Goal: Communication & Community: Connect with others

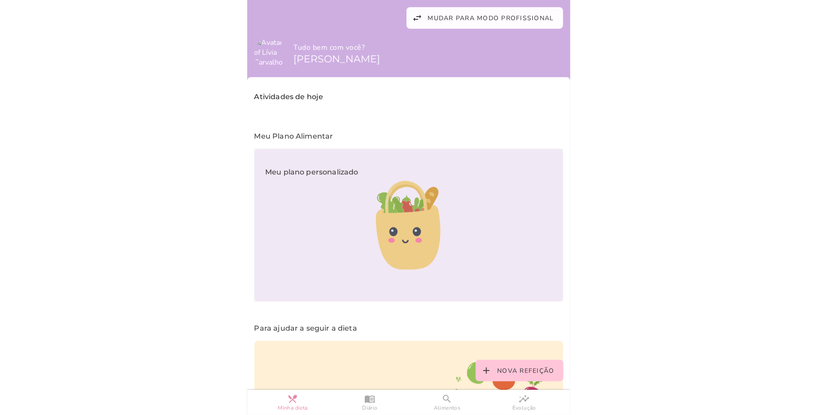
scroll to position [94, 0]
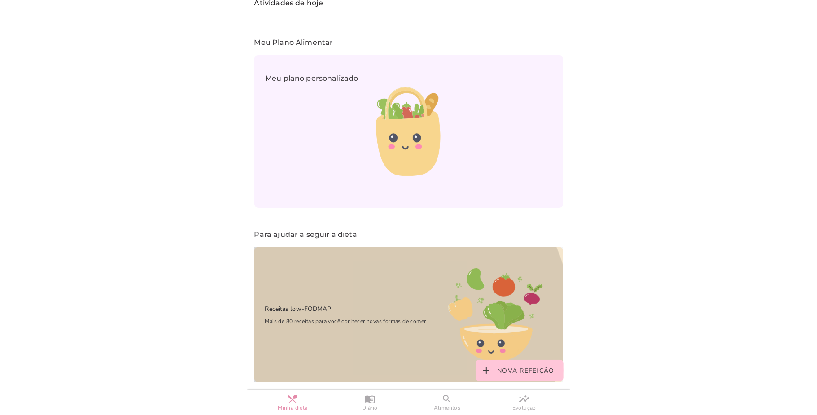
click at [334, 295] on div "Receitas low-FODMAP Mais de 80 receitas para você conhecer novas formas de comer" at bounding box center [341, 315] width 173 height 44
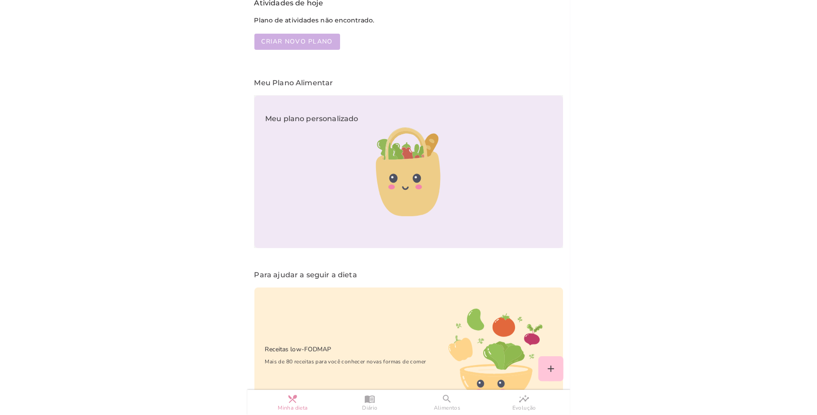
scroll to position [0, 0]
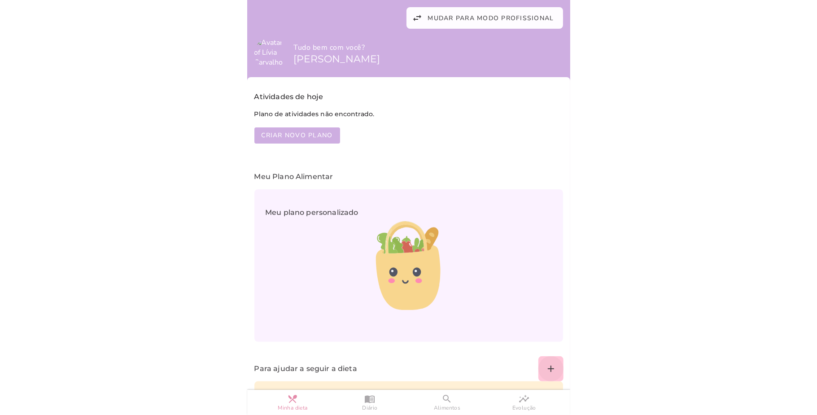
click at [0, 0] on slot "add" at bounding box center [0, 0] width 0 height 0
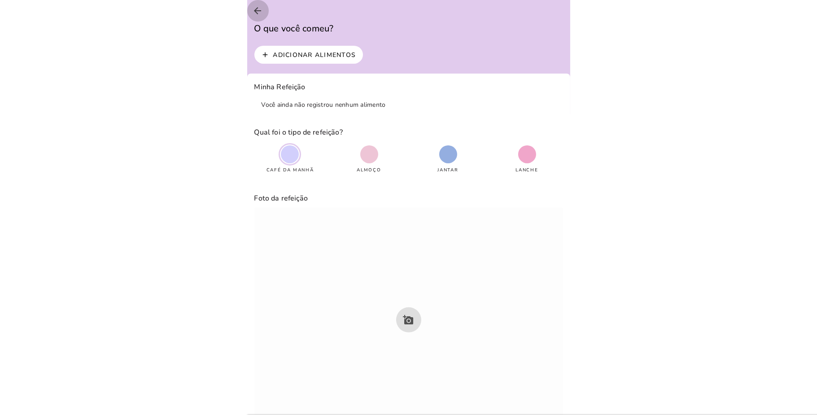
click at [257, 4] on button "arrow_back" at bounding box center [258, 11] width 22 height 22
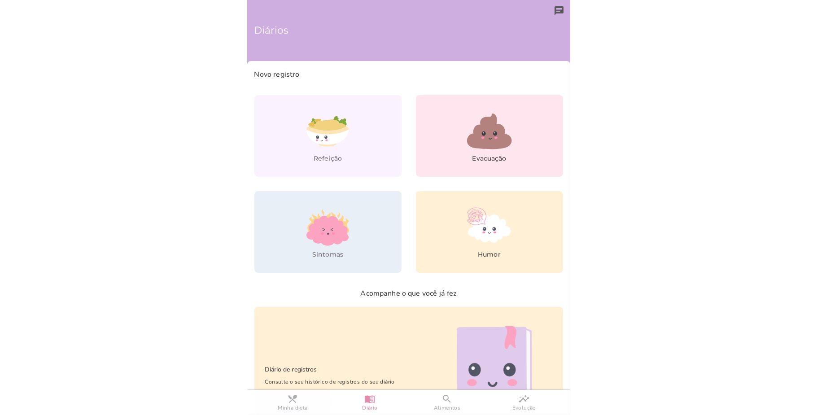
click at [0, 0] on slot "restaurant_menu" at bounding box center [0, 0] width 0 height 0
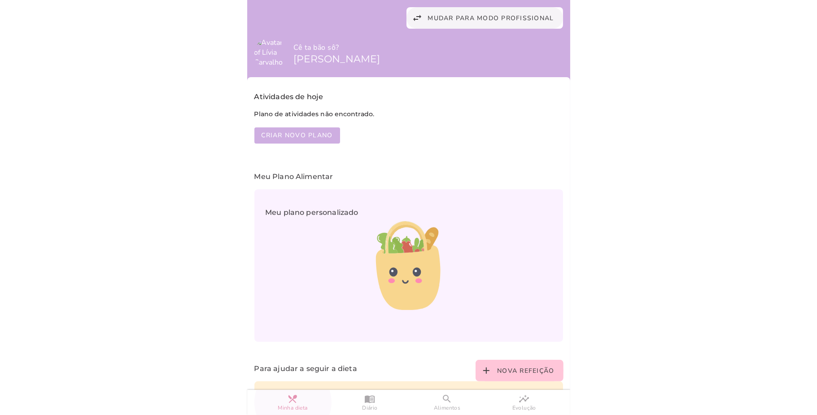
click at [449, 16] on span "Mudar para modo profissional" at bounding box center [491, 18] width 126 height 9
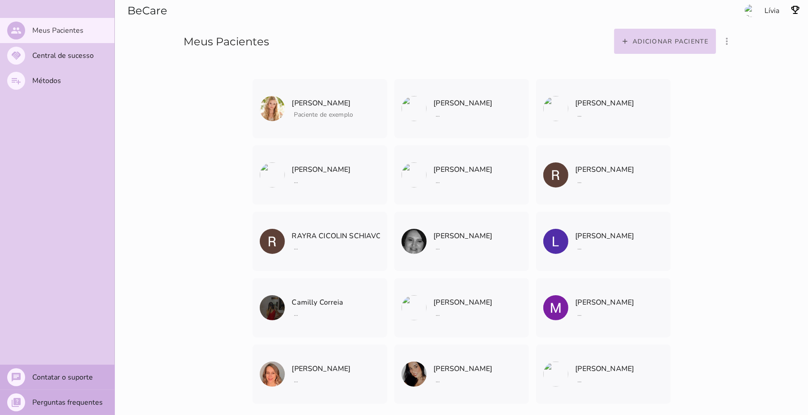
click at [668, 49] on button "add Adicionar paciente" at bounding box center [666, 41] width 102 height 25
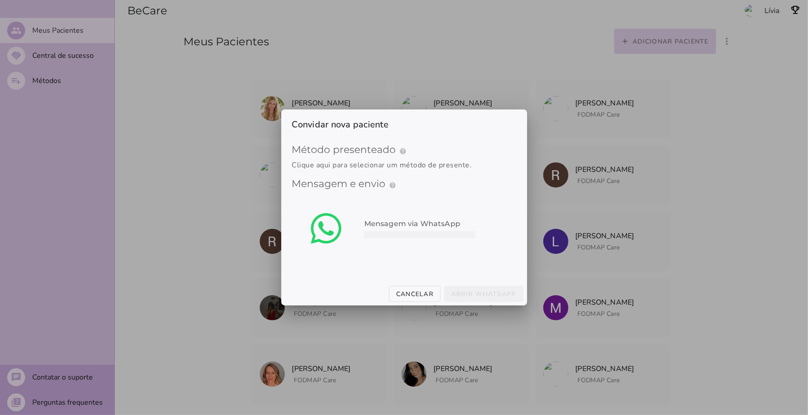
type mwc-select "qGWdic9wsspFTTUrrVGn"
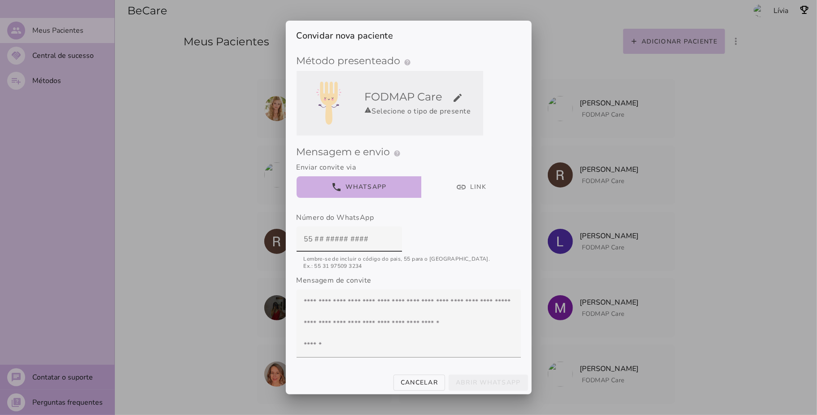
click at [0, 0] on slot "edit" at bounding box center [0, 0] width 0 height 0
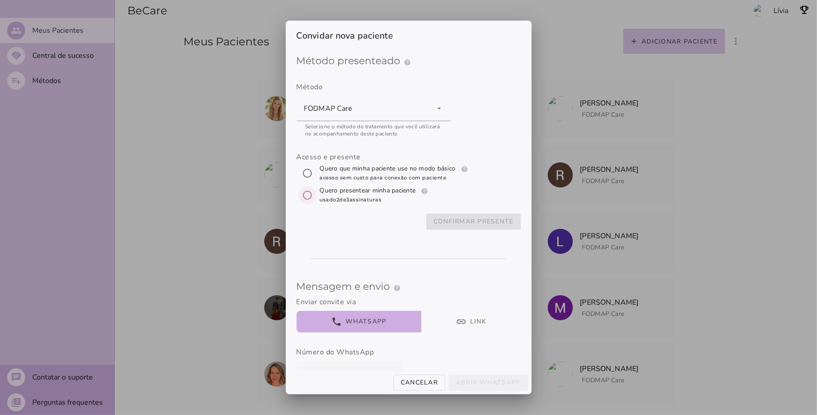
click at [307, 192] on input "[object Object]" at bounding box center [308, 195] width 22 height 22
radio input "****"
type mwc-radio "subscription"
click at [309, 167] on input "[object Object]" at bounding box center [308, 174] width 22 height 22
radio input "****"
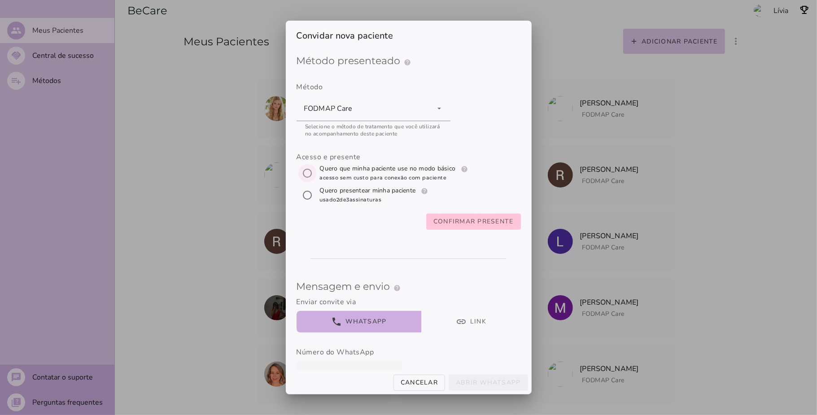
type mwc-radio "trial-extension"
click at [0, 0] on slot "Confirmar presente" at bounding box center [0, 0] width 0 height 0
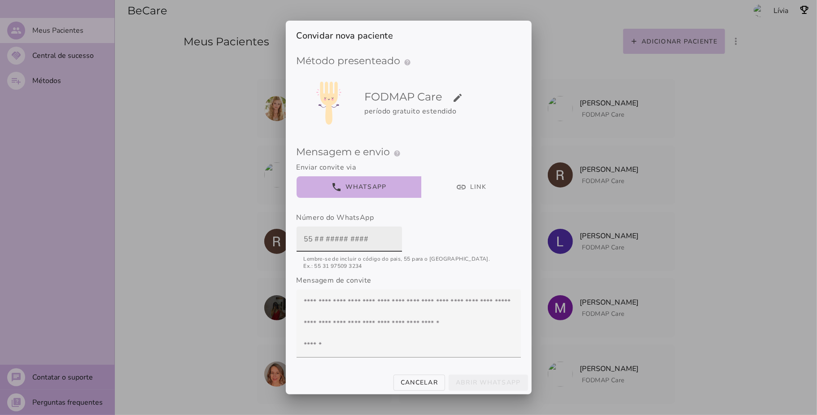
click at [304, 242] on input "text" at bounding box center [349, 239] width 91 height 25
type input "5519988228888"
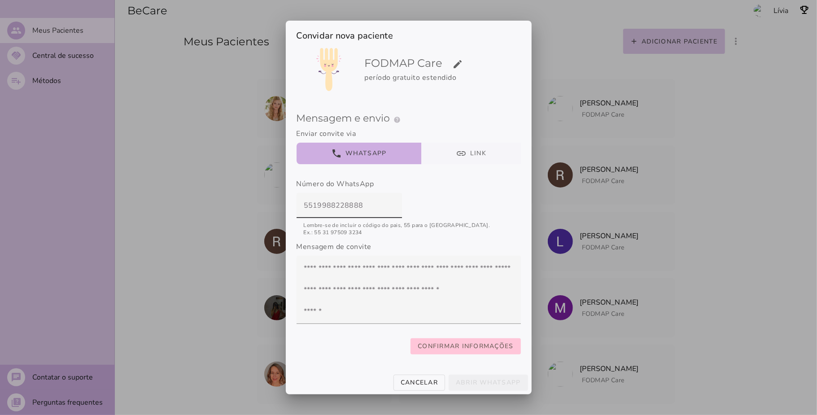
click at [445, 143] on button "link Link" at bounding box center [471, 154] width 100 height 22
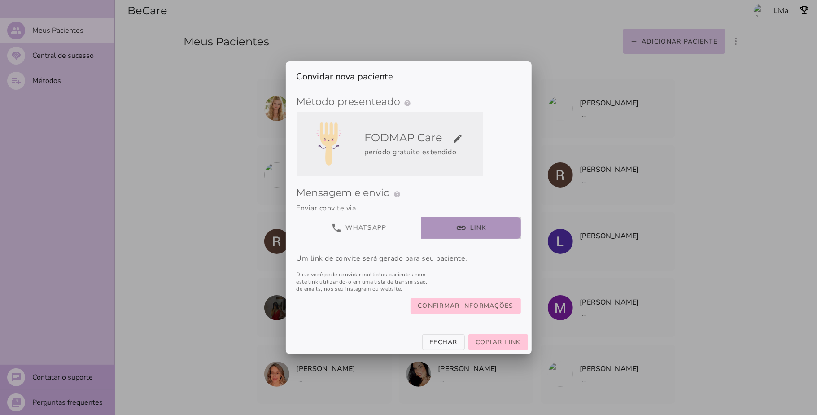
scroll to position [0, 0]
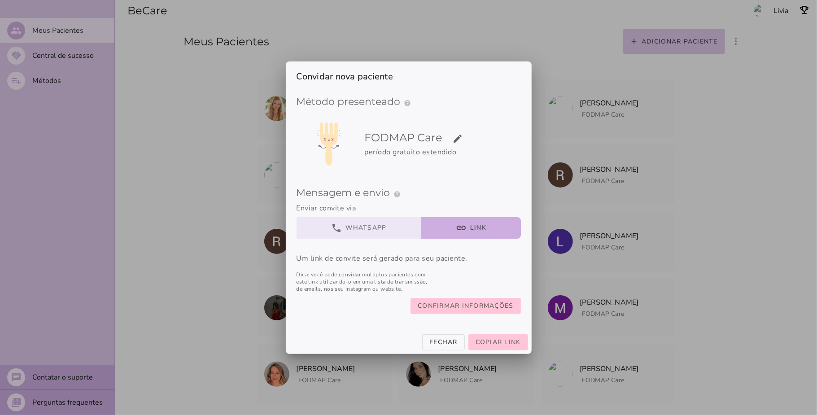
click at [386, 232] on button "phone WhatsApp" at bounding box center [359, 228] width 125 height 22
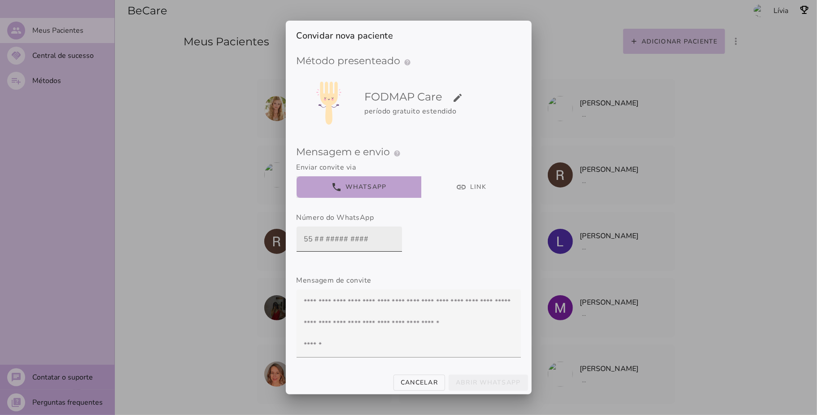
click at [321, 241] on input "text" at bounding box center [349, 239] width 91 height 25
type input "551988228888"
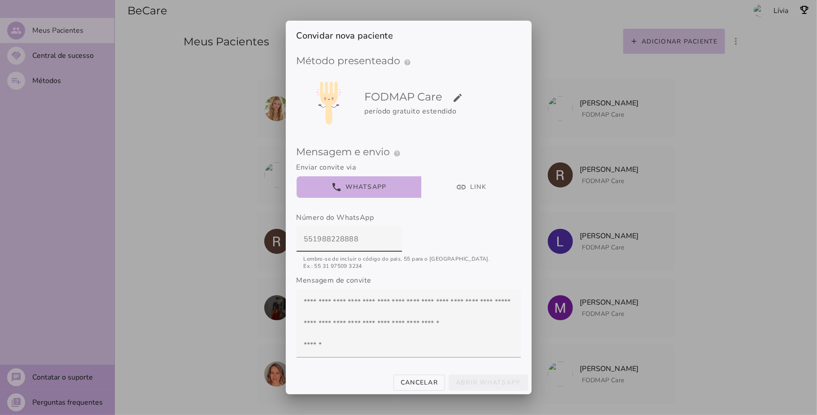
scroll to position [44, 0]
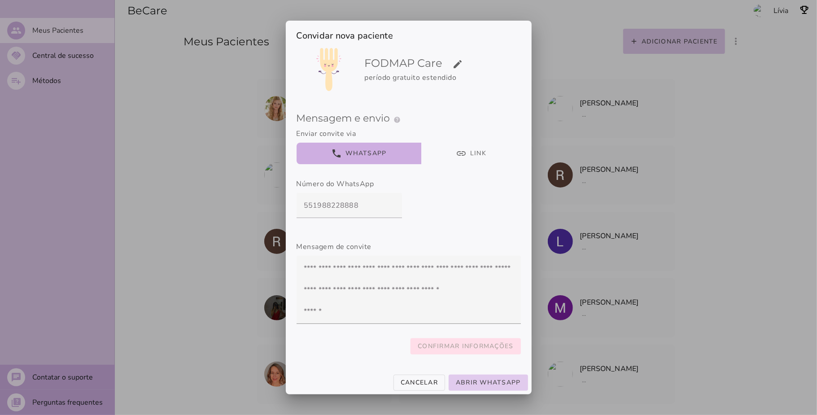
click at [0, 0] on slot "Confirmar informações" at bounding box center [0, 0] width 0 height 0
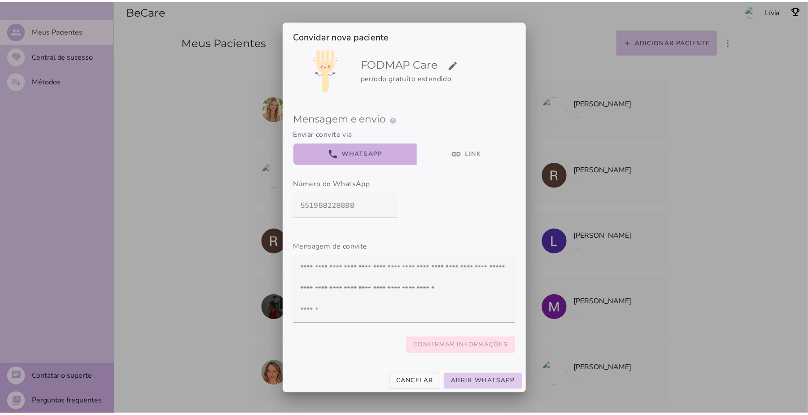
scroll to position [0, 0]
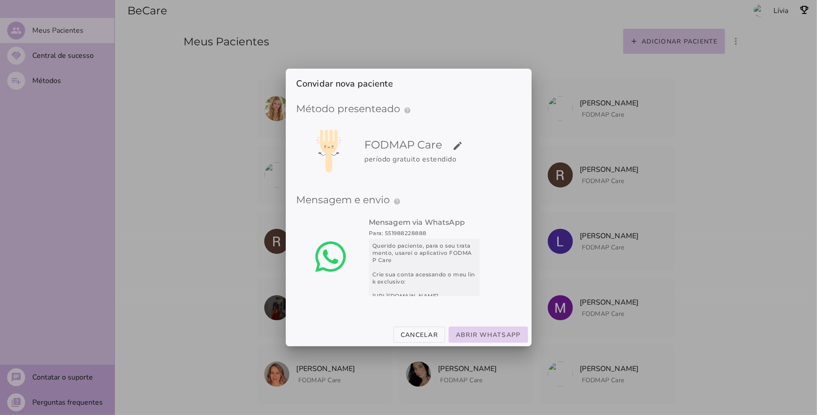
click at [0, 0] on slot "Abrir WhatsApp" at bounding box center [0, 0] width 0 height 0
